Goal: Task Accomplishment & Management: Manage account settings

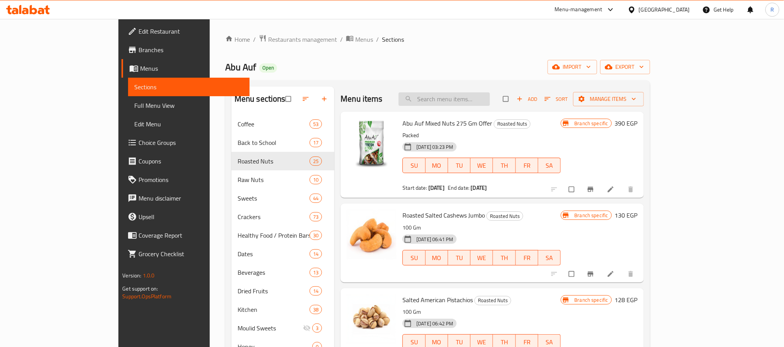
click at [468, 102] on input "search" at bounding box center [444, 99] width 91 height 14
paste input "Roasted Cashew 275 Gm Offer"
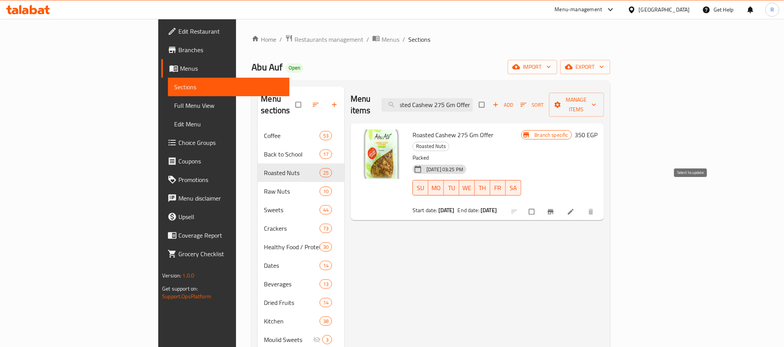
type input "Roasted Cashew 275 Gm Offer"
click at [541, 205] on input "checkbox" at bounding box center [532, 212] width 16 height 15
checkbox input "true"
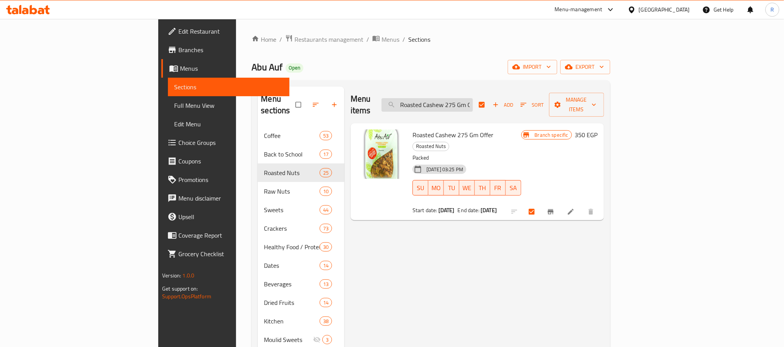
click at [473, 100] on input "Roasted Cashew 275 Gm Offer" at bounding box center [427, 105] width 91 height 14
paste input "Pistachio"
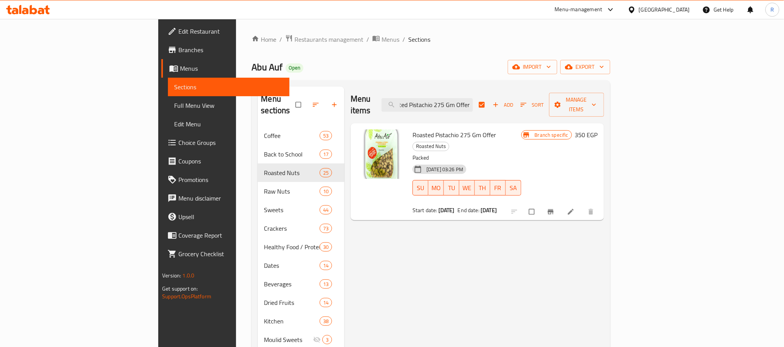
type input "Roasted Pistachio 275 Gm Offer"
click at [541, 205] on input "checkbox" at bounding box center [532, 212] width 16 height 15
checkbox input "true"
checkbox input "false"
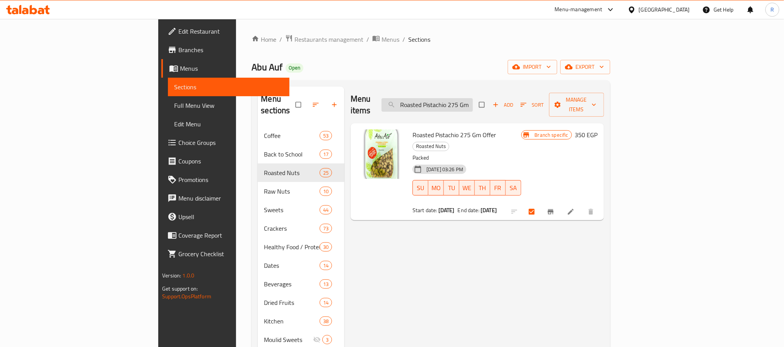
click at [473, 100] on input "Roasted Pistachio 275 Gm Offer" at bounding box center [427, 105] width 91 height 14
drag, startPoint x: 519, startPoint y: 100, endPoint x: 529, endPoint y: 119, distance: 21.3
click at [473, 101] on input "Roasted Pistachio 275 Gm Offer" at bounding box center [427, 105] width 91 height 14
paste input "aw Almonds"
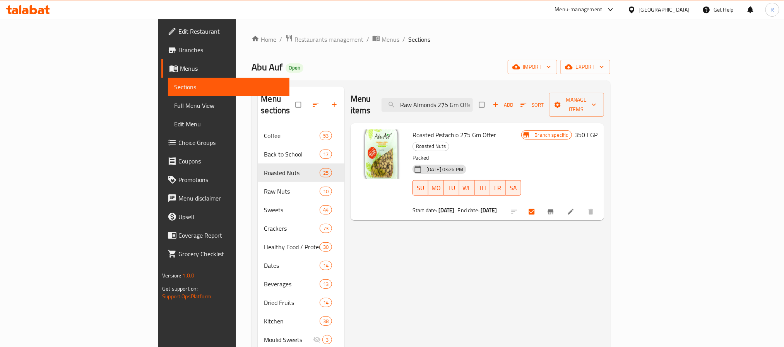
scroll to position [0, 3]
type input "Raw Almonds 275 Gm Offer"
click at [541, 205] on input "checkbox" at bounding box center [532, 212] width 16 height 15
checkbox input "true"
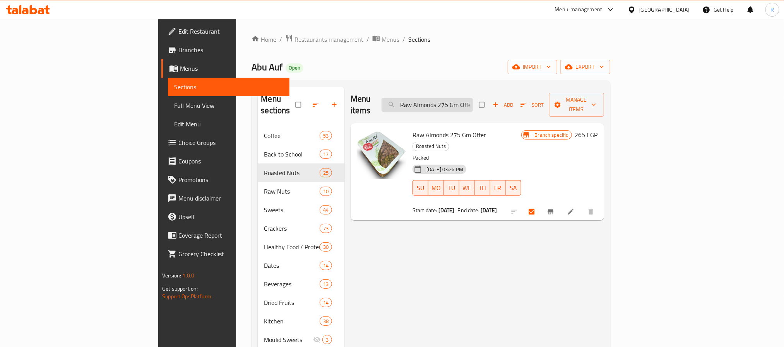
click at [473, 98] on input "Raw Almonds 275 Gm Offer" at bounding box center [427, 105] width 91 height 14
paste input "Walnut Quarter"
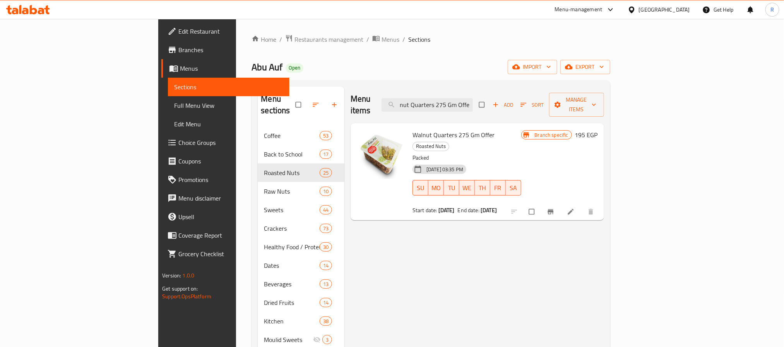
type input "Walnut Quarters 275 Gm Offer"
click at [541, 205] on input "checkbox" at bounding box center [532, 212] width 16 height 15
checkbox input "true"
click at [473, 101] on input "Walnut Quarters 275 Gm Offer" at bounding box center [427, 105] width 91 height 14
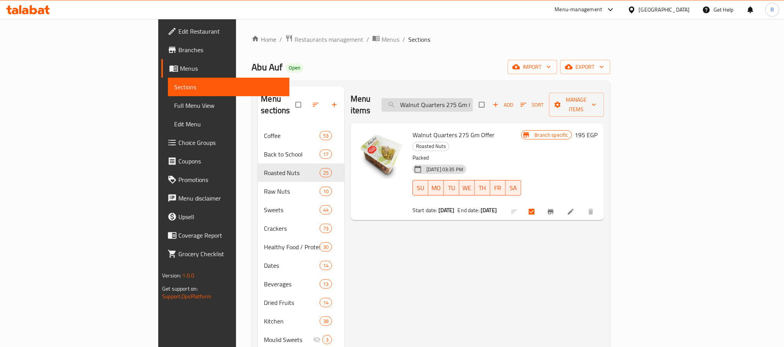
click at [473, 101] on input "Walnut Quarters 275 Gm Offer" at bounding box center [427, 105] width 91 height 14
paste input "Roasted Salted Almond"
type input "Roasted Salted Almonds 275 Gm Offer"
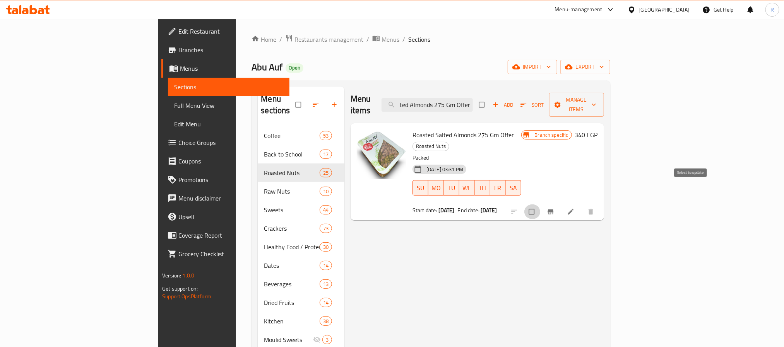
click at [541, 205] on input "checkbox" at bounding box center [532, 212] width 16 height 15
checkbox input "true"
click at [473, 98] on input "Roasted Salted Almonds 275 Gm Offer" at bounding box center [427, 105] width 91 height 14
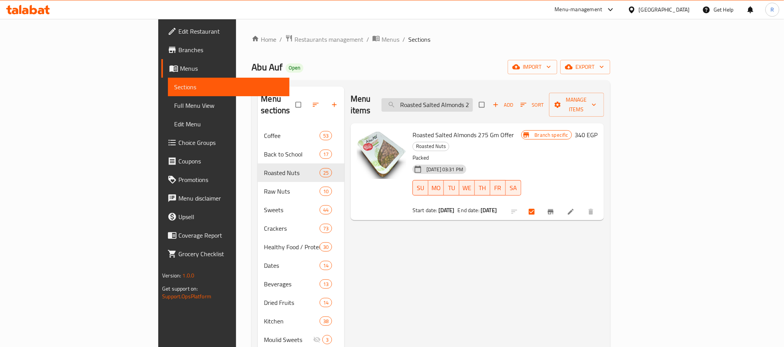
click at [473, 98] on input "Roasted Salted Almonds 275 Gm Offer" at bounding box center [427, 105] width 91 height 14
paste input "Abu Auf Mixed Nut"
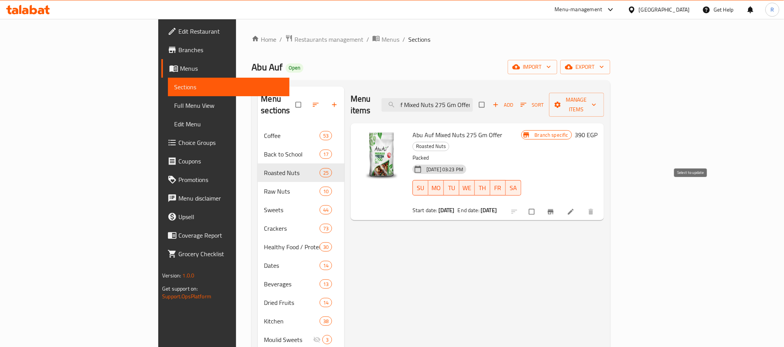
type input "Abu Auf Mixed Nuts 275 Gm Offer"
click at [541, 205] on input "checkbox" at bounding box center [532, 212] width 16 height 15
checkbox input "true"
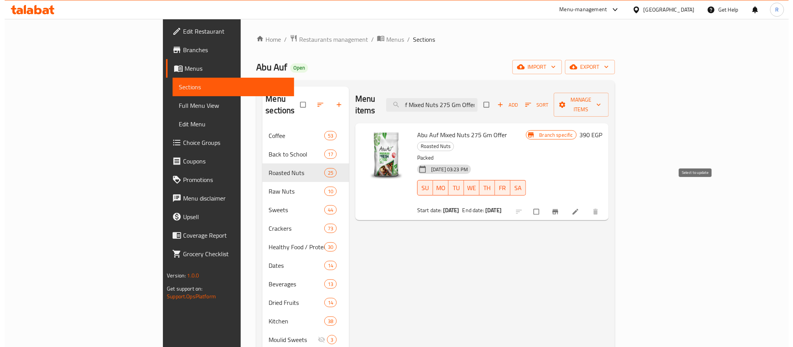
scroll to position [0, 0]
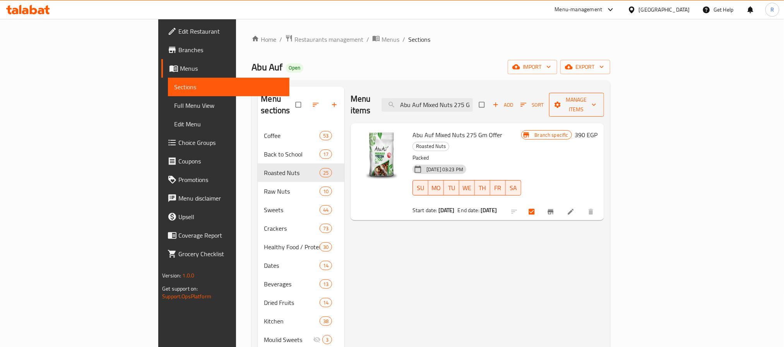
click at [598, 96] on span "Manage items" at bounding box center [576, 104] width 43 height 19
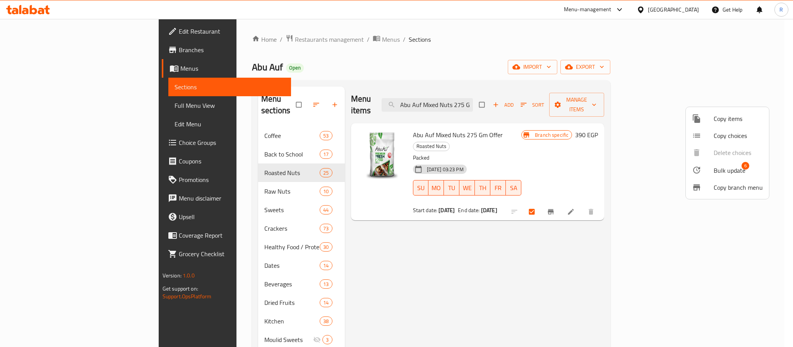
click at [708, 173] on div at bounding box center [703, 170] width 22 height 9
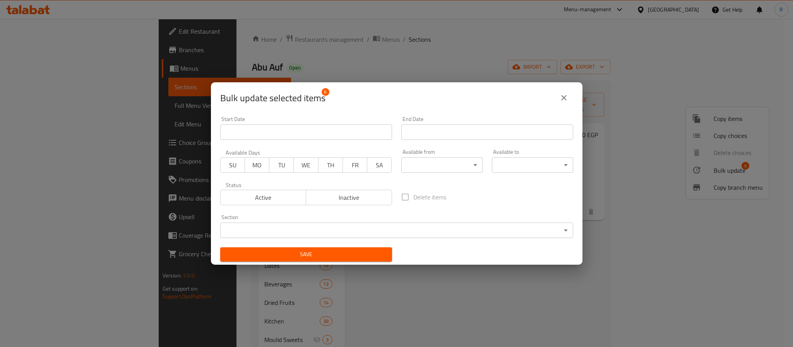
click at [368, 127] on input "Start Date" at bounding box center [306, 132] width 172 height 15
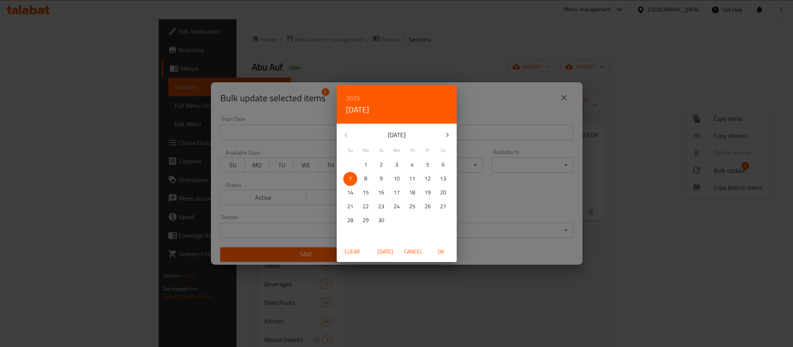
click at [388, 250] on span "[DATE]" at bounding box center [385, 252] width 19 height 10
click at [443, 256] on span "OK" at bounding box center [441, 252] width 19 height 10
type input "[DATE]"
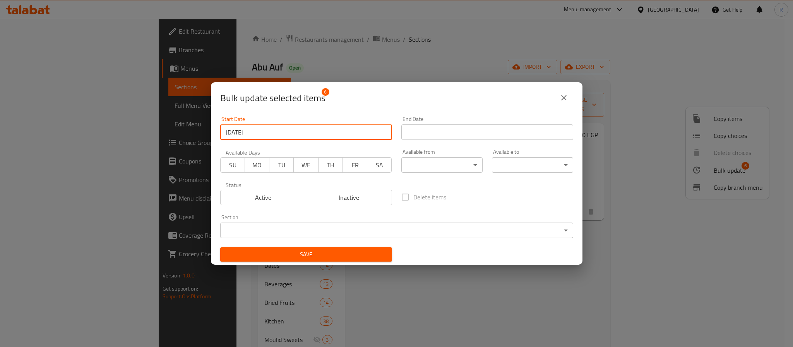
click at [455, 133] on input "Start Date" at bounding box center [487, 132] width 172 height 15
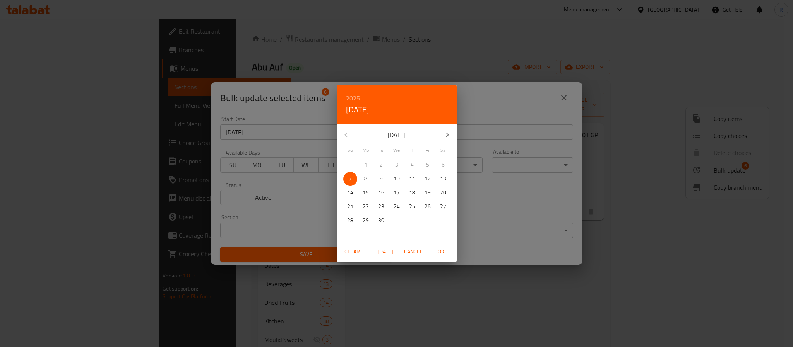
click at [352, 98] on h6 "2025" at bounding box center [353, 98] width 14 height 11
click at [394, 161] on div "2030" at bounding box center [397, 159] width 120 height 15
click at [443, 135] on icon "button" at bounding box center [447, 134] width 9 height 9
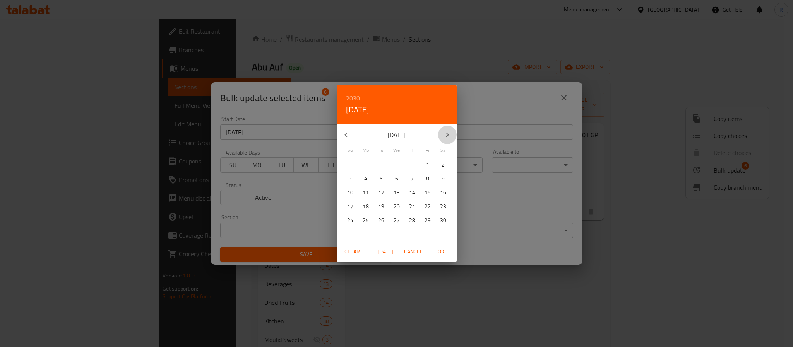
click at [440, 137] on button "button" at bounding box center [447, 135] width 19 height 19
click at [349, 164] on p "1" at bounding box center [350, 165] width 3 height 10
click at [441, 250] on span "OK" at bounding box center [441, 252] width 19 height 10
type input "[DATE]"
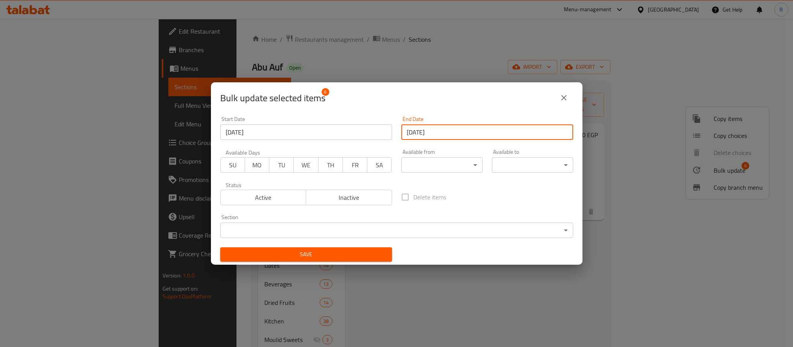
click at [332, 259] on span "Save" at bounding box center [305, 255] width 159 height 10
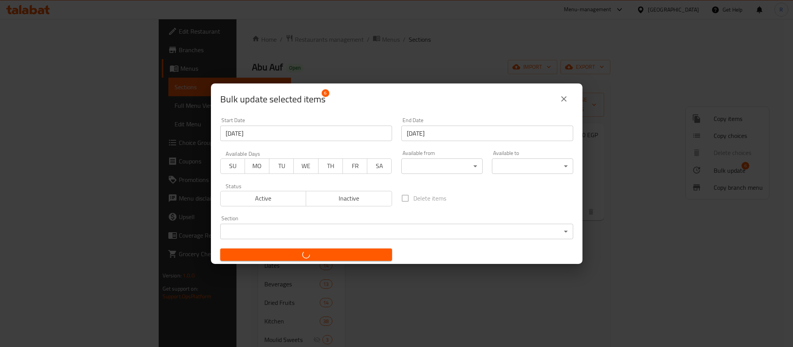
checkbox input "false"
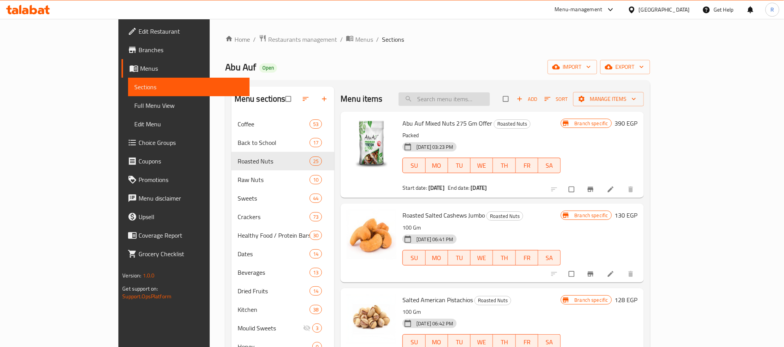
click at [490, 98] on input "search" at bounding box center [444, 99] width 91 height 14
paste input "Roasted Cashew 275 Gm Offer"
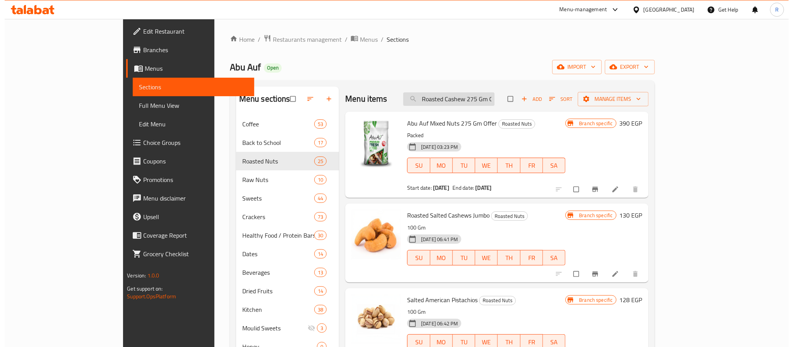
scroll to position [0, 11]
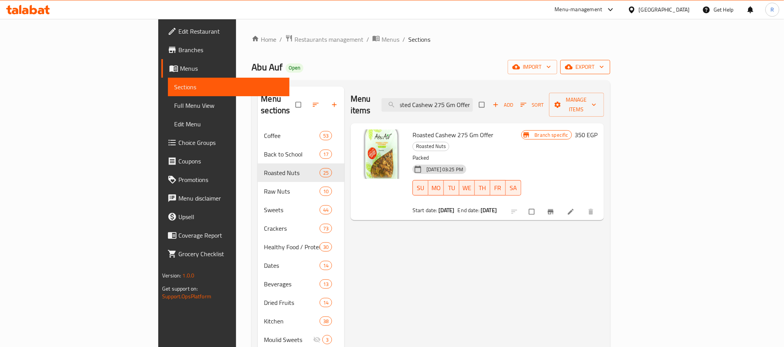
type input "Roasted Cashew 275 Gm Offer"
click at [604, 70] on span "export" at bounding box center [585, 67] width 38 height 10
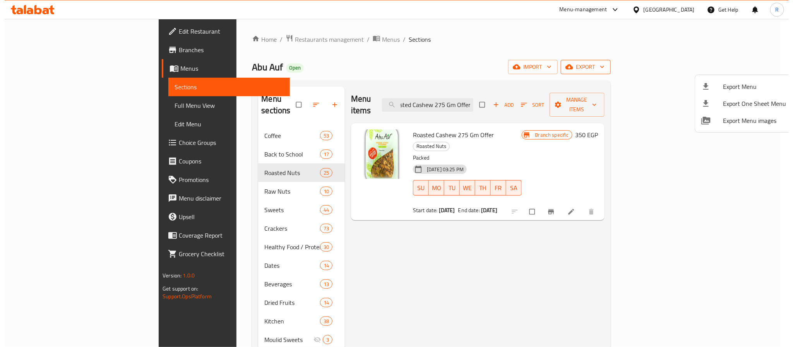
scroll to position [0, 0]
click at [734, 88] on span "Export Menu" at bounding box center [749, 86] width 63 height 9
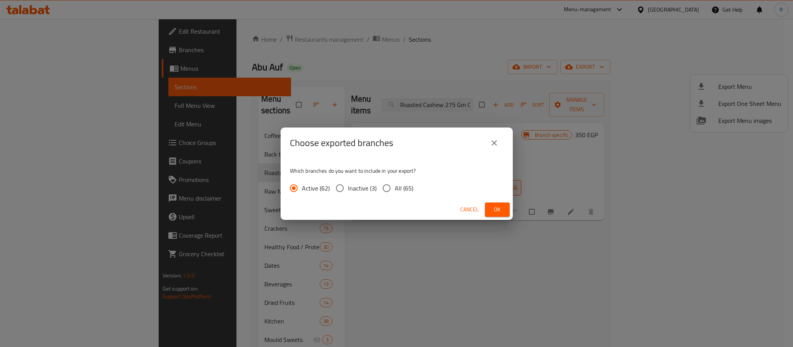
click at [395, 193] on span "All (65)" at bounding box center [404, 188] width 19 height 9
click at [395, 193] on input "All (65)" at bounding box center [386, 188] width 16 height 16
radio input "true"
click at [493, 211] on span "Ok" at bounding box center [497, 210] width 12 height 10
